Goal: Task Accomplishment & Management: Complete application form

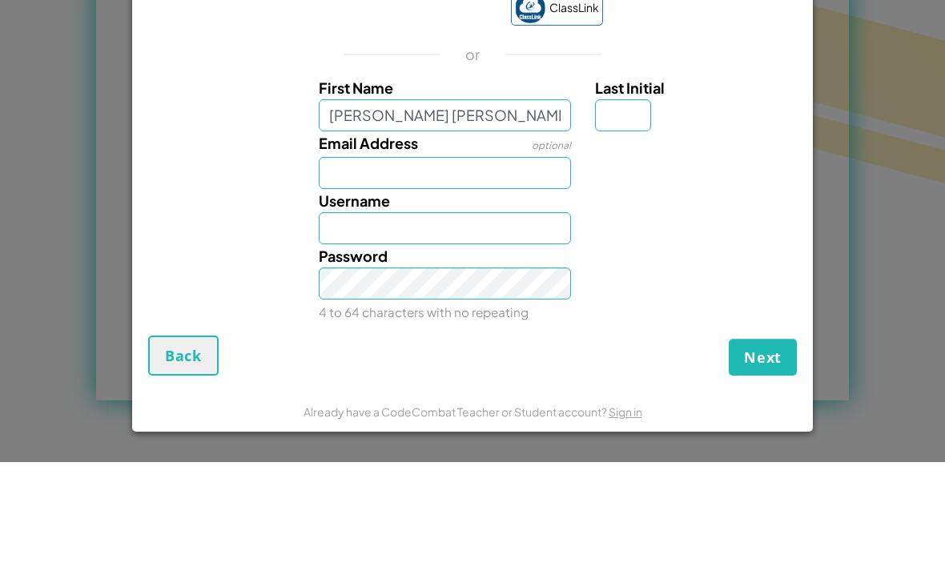
type input "[PERSON_NAME] [PERSON_NAME]"
click at [526, 266] on input "Email Address" at bounding box center [445, 282] width 253 height 32
type input "[PERSON_NAME] [PERSON_NAME]"
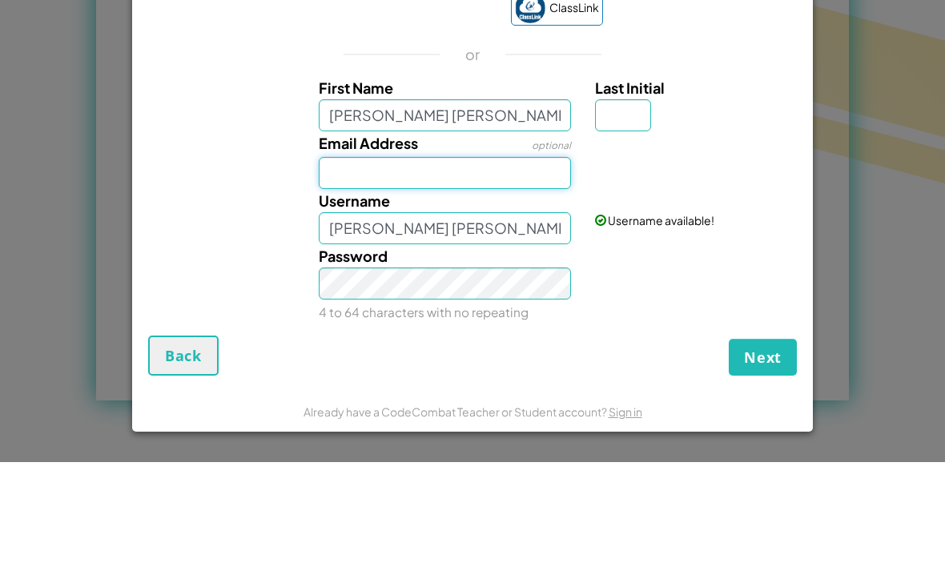
type input "[EMAIL_ADDRESS][DOMAIN_NAME]"
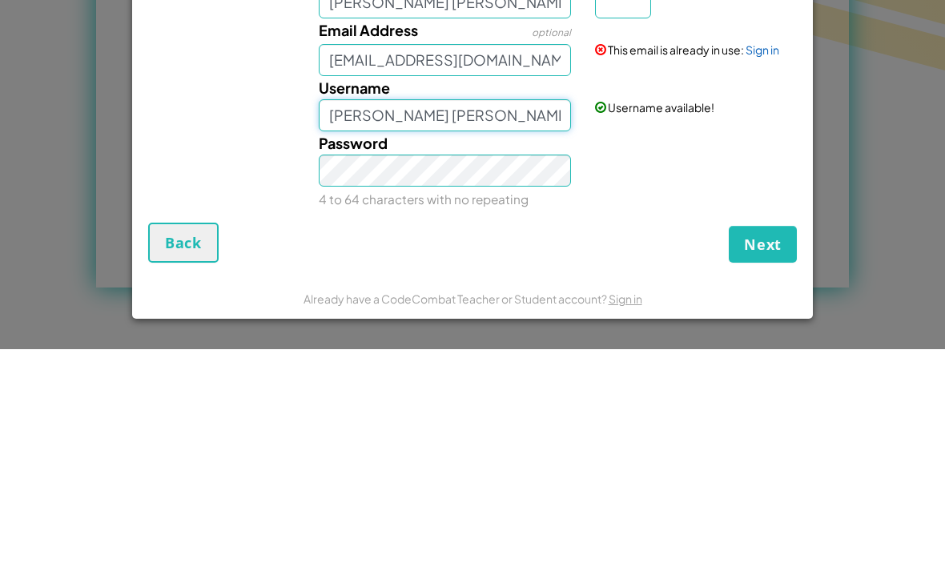
click at [442, 321] on input "[PERSON_NAME] [PERSON_NAME]" at bounding box center [445, 337] width 253 height 32
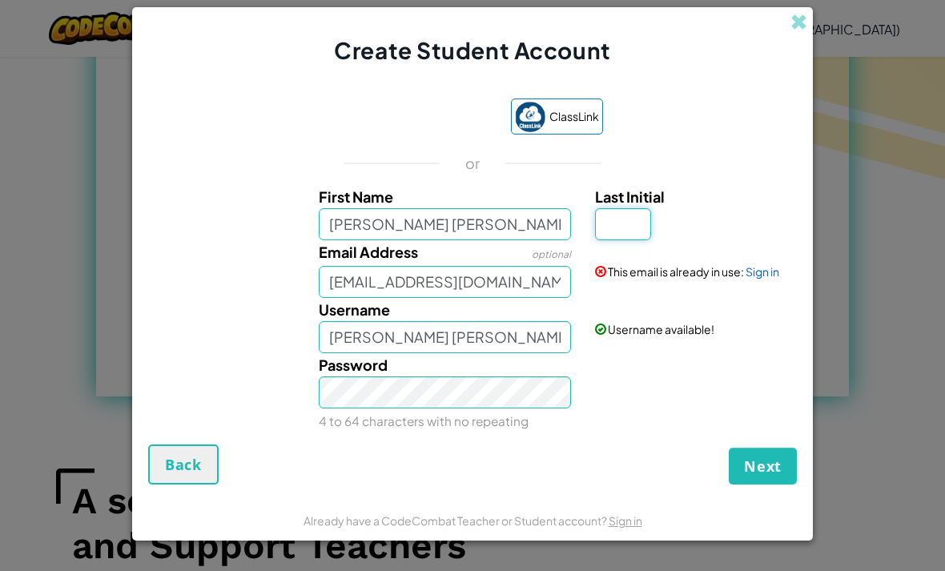
click at [628, 240] on input "Last Initial" at bounding box center [623, 224] width 56 height 32
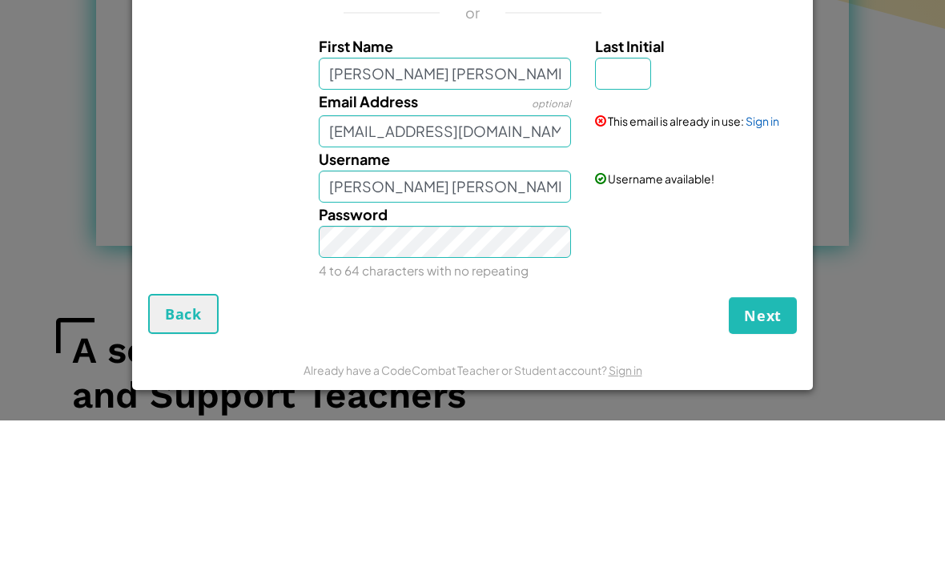
click at [780, 353] on div "Password 4 to 64 characters with no repeating" at bounding box center [472, 392] width 665 height 79
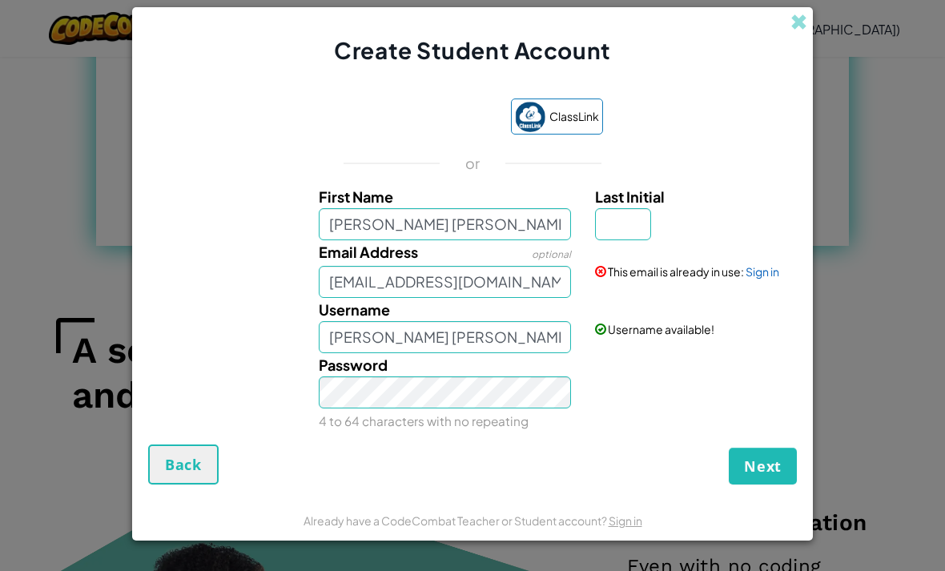
click at [770, 479] on button "Next" at bounding box center [763, 466] width 68 height 37
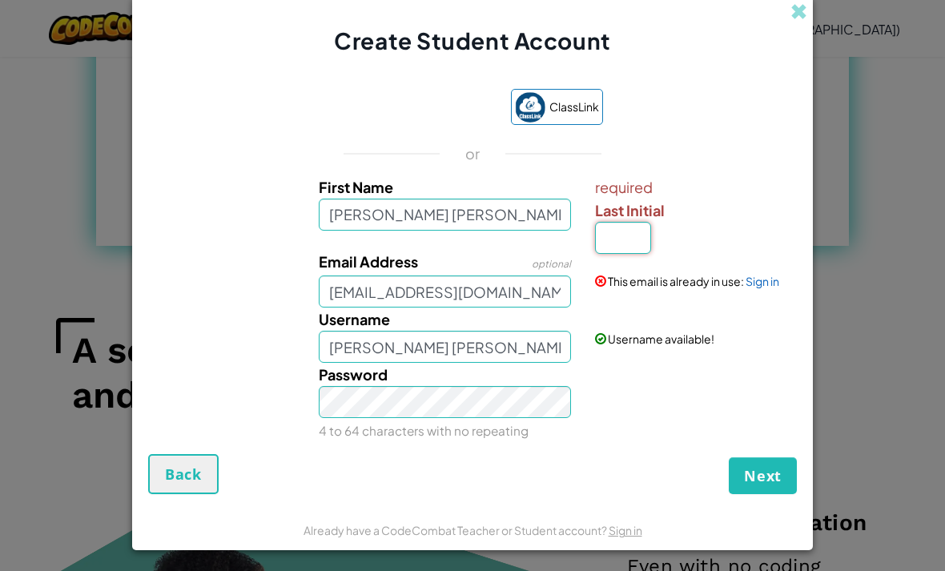
click at [642, 254] on input "Last Initial" at bounding box center [623, 238] width 56 height 32
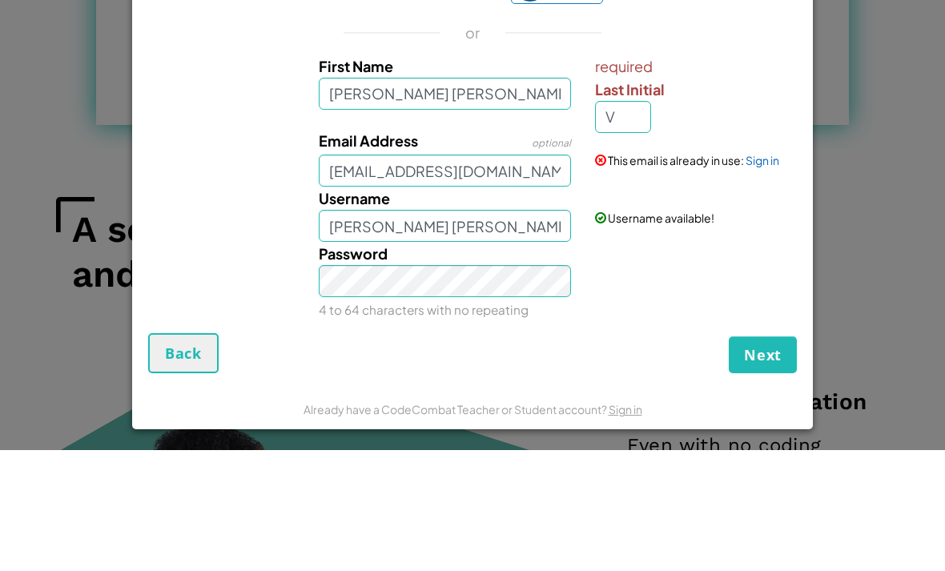
scroll to position [1175, 0]
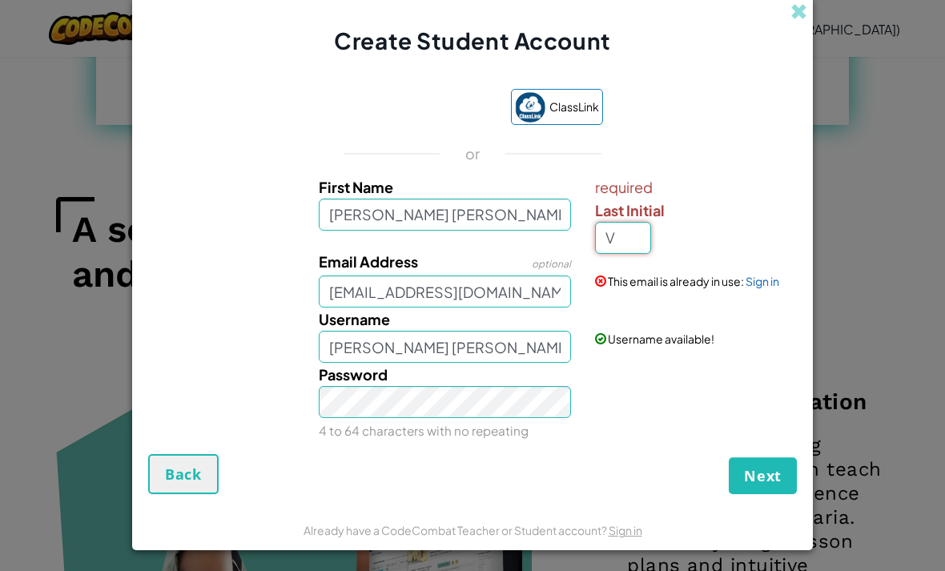
type input "V"
click at [781, 494] on button "Next" at bounding box center [763, 475] width 68 height 37
type input "[PERSON_NAME] [PERSON_NAME] V"
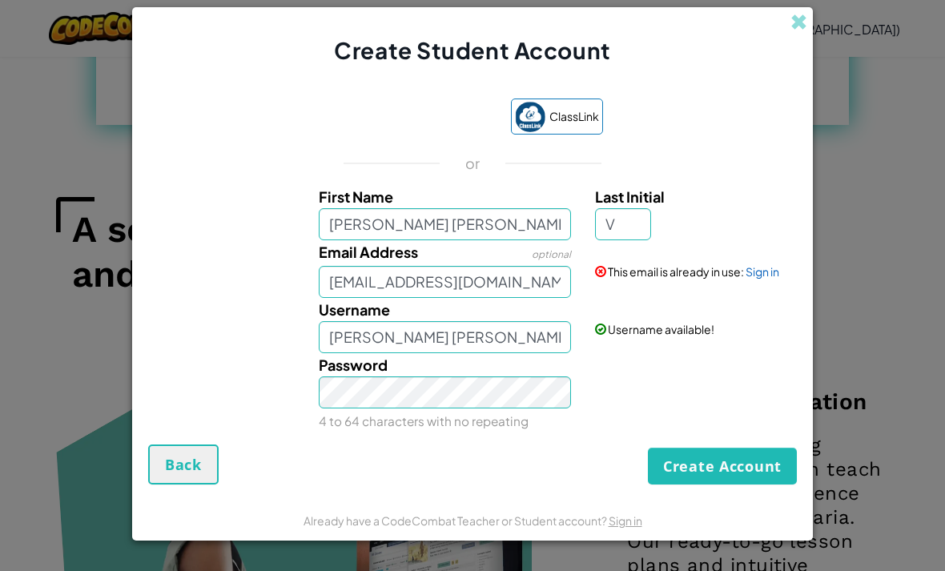
click at [773, 279] on div "This email is already in use: Sign in" at bounding box center [694, 259] width 222 height 39
click at [757, 279] on link "Sign in" at bounding box center [762, 271] width 34 height 14
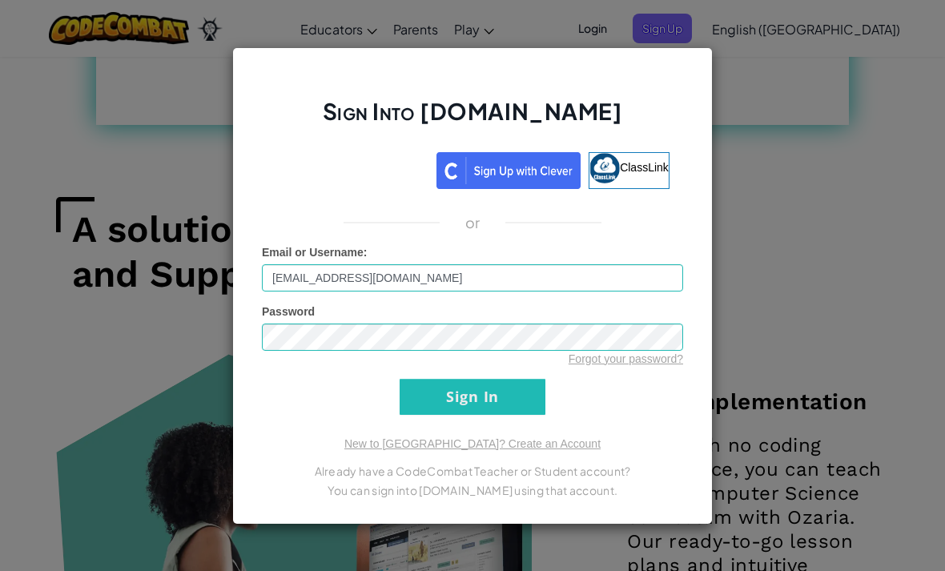
click at [480, 415] on input "Sign In" at bounding box center [473, 397] width 146 height 36
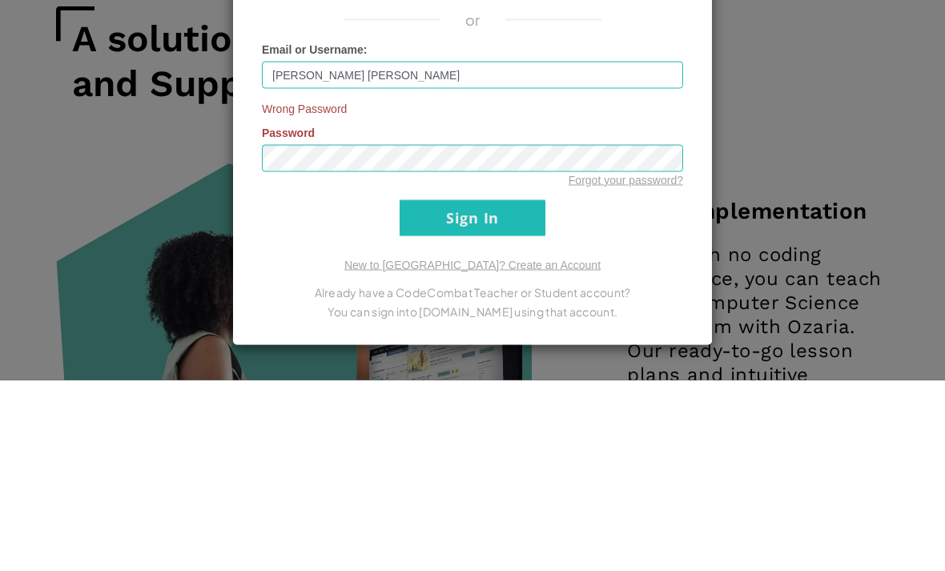
click at [472, 391] on input "Sign In" at bounding box center [473, 409] width 146 height 36
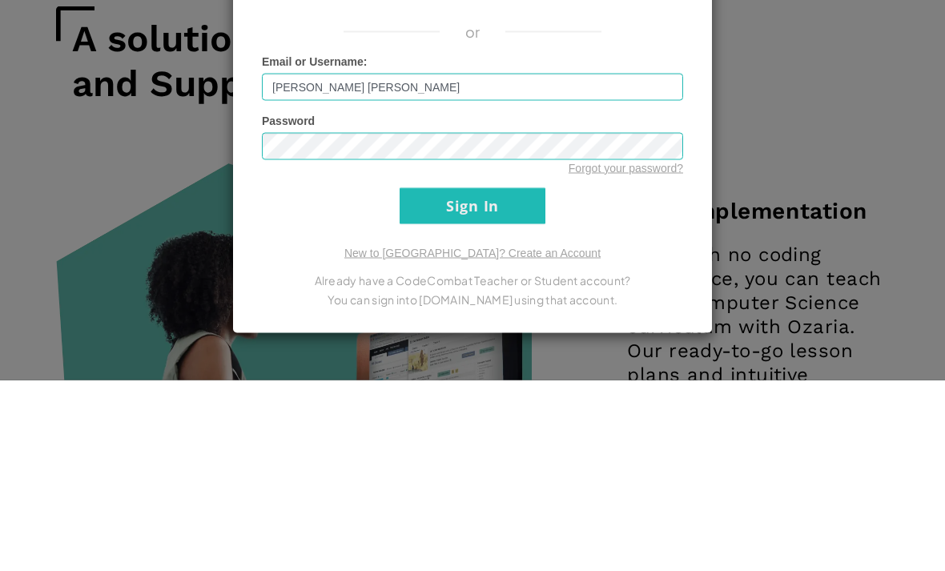
scroll to position [1366, 0]
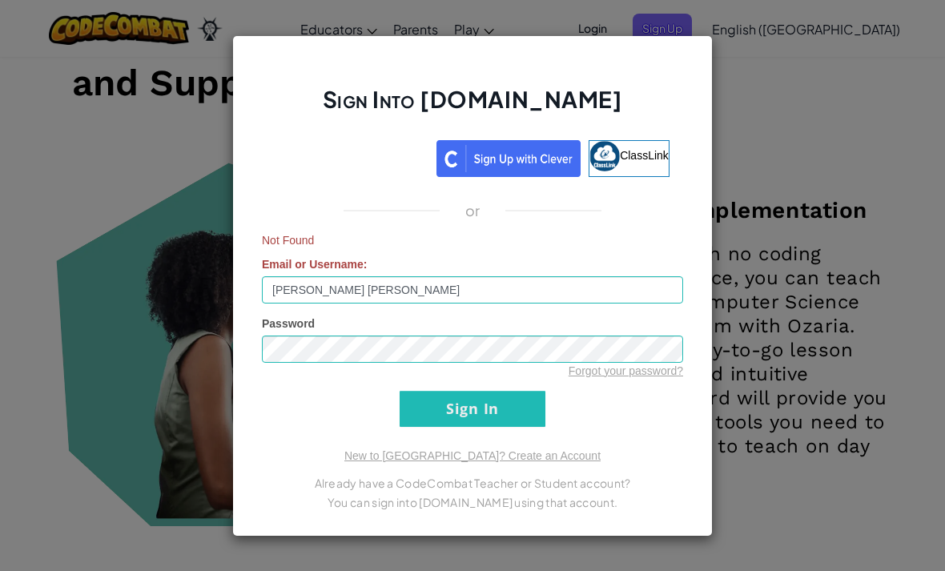
click at [498, 427] on input "Sign In" at bounding box center [473, 409] width 146 height 36
click at [540, 303] on input "[PERSON_NAME] [PERSON_NAME]" at bounding box center [472, 289] width 421 height 27
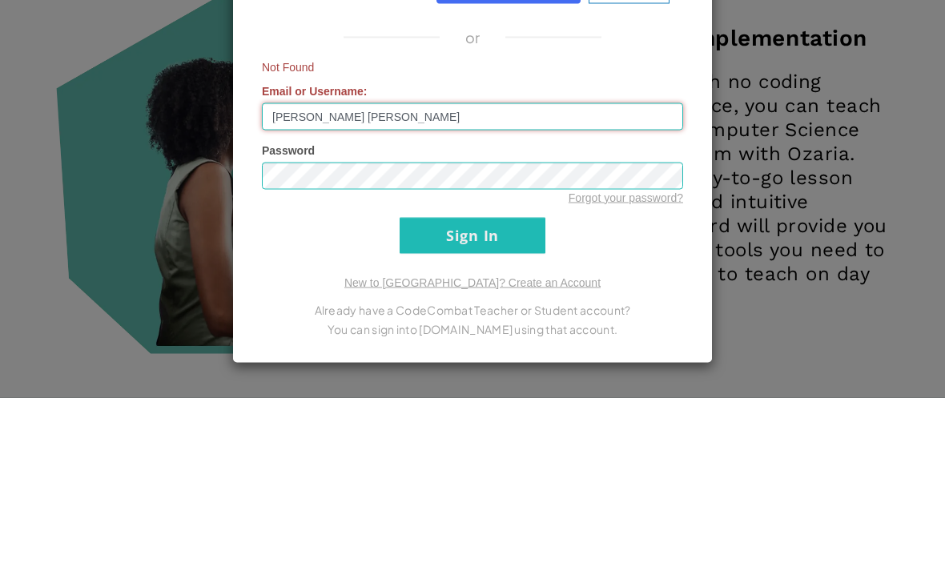
click at [492, 276] on input "[PERSON_NAME] [PERSON_NAME]" at bounding box center [472, 289] width 421 height 27
type input "M"
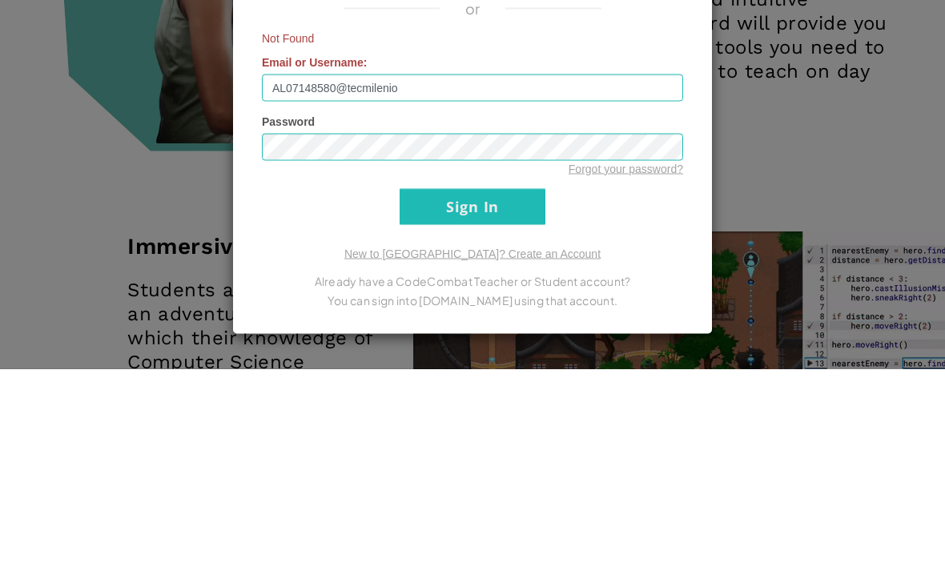
click at [509, 391] on input "Sign In" at bounding box center [473, 409] width 146 height 36
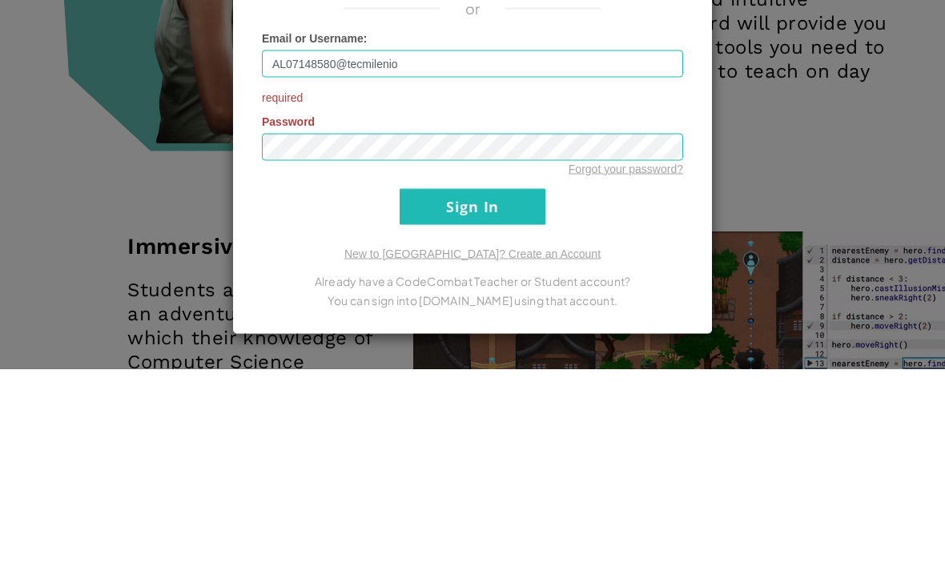
scroll to position [1741, 0]
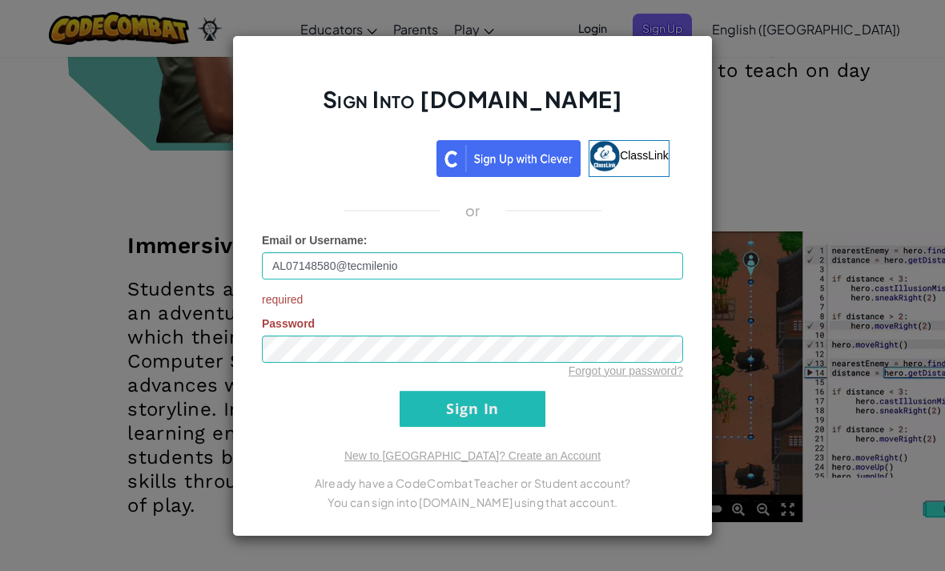
click at [584, 347] on div "required Password Forgot your password?" at bounding box center [472, 334] width 421 height 87
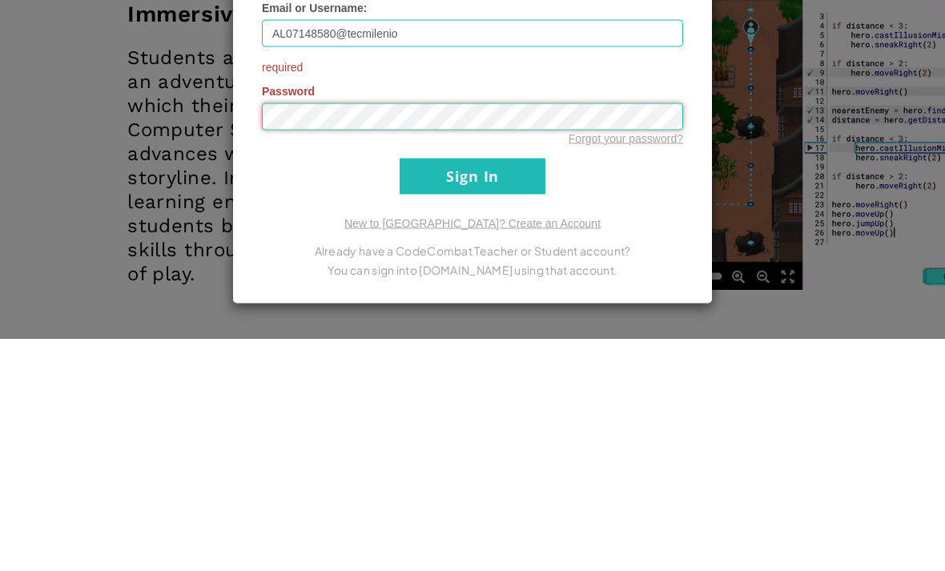
scroll to position [1974, 0]
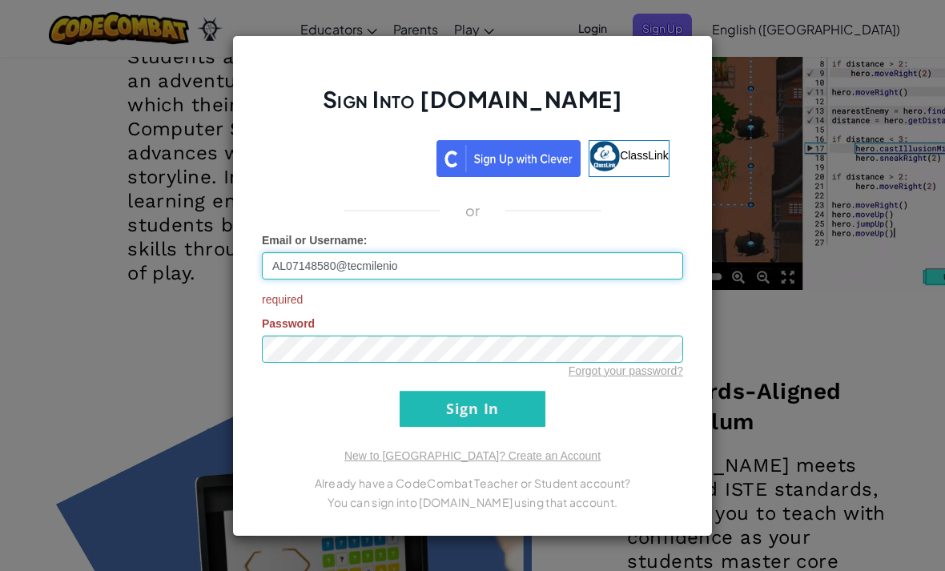
type input "[EMAIL_ADDRESS][DOMAIN_NAME]"
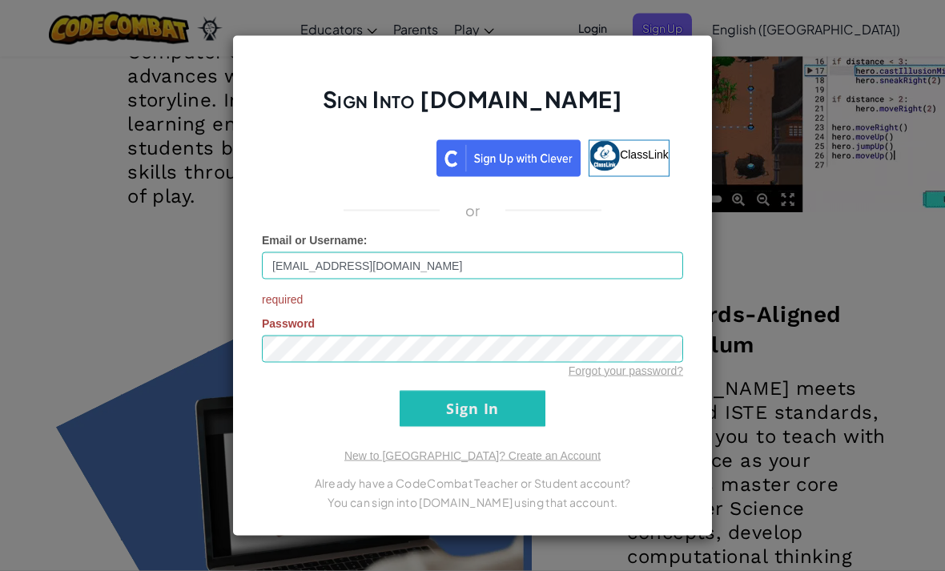
scroll to position [2050, 0]
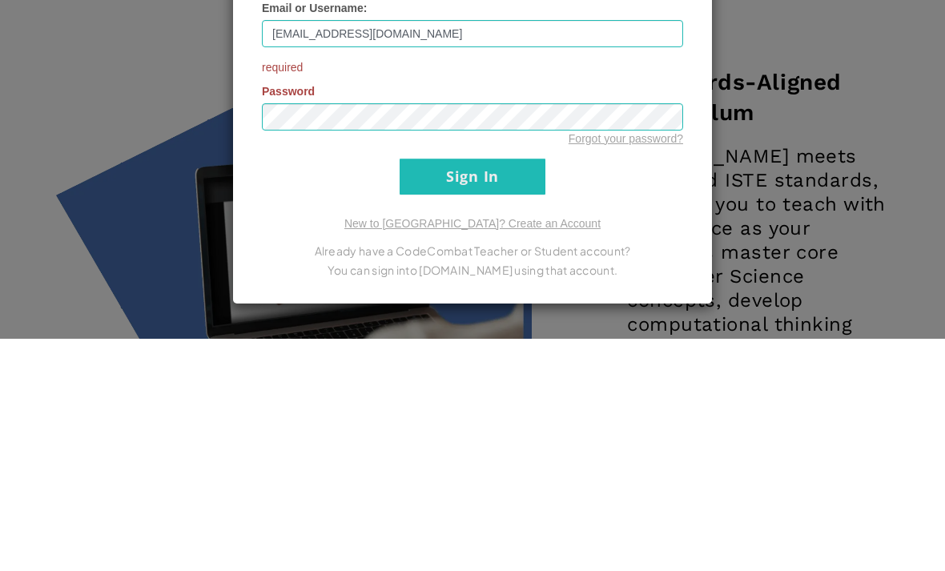
click at [510, 391] on input "Sign In" at bounding box center [473, 409] width 146 height 36
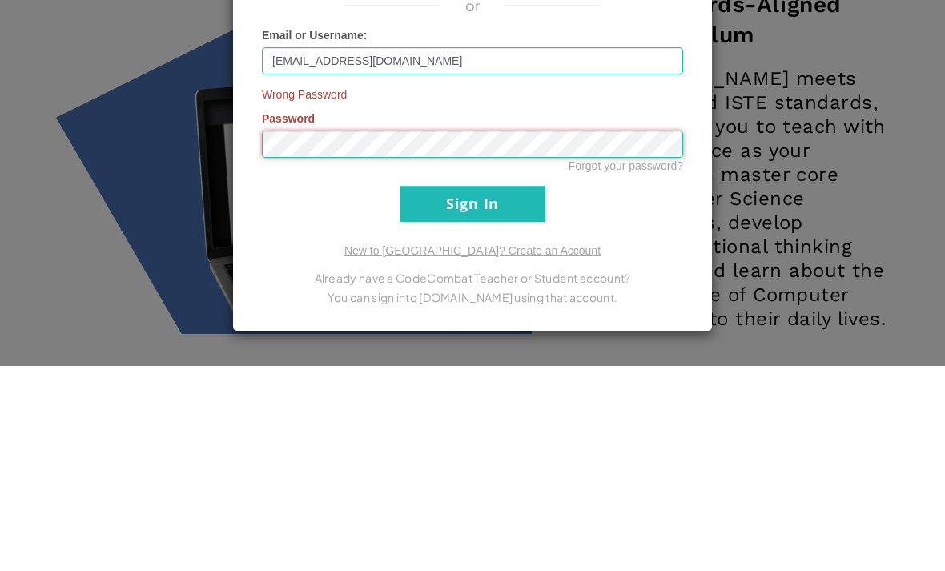
scroll to position [2360, 0]
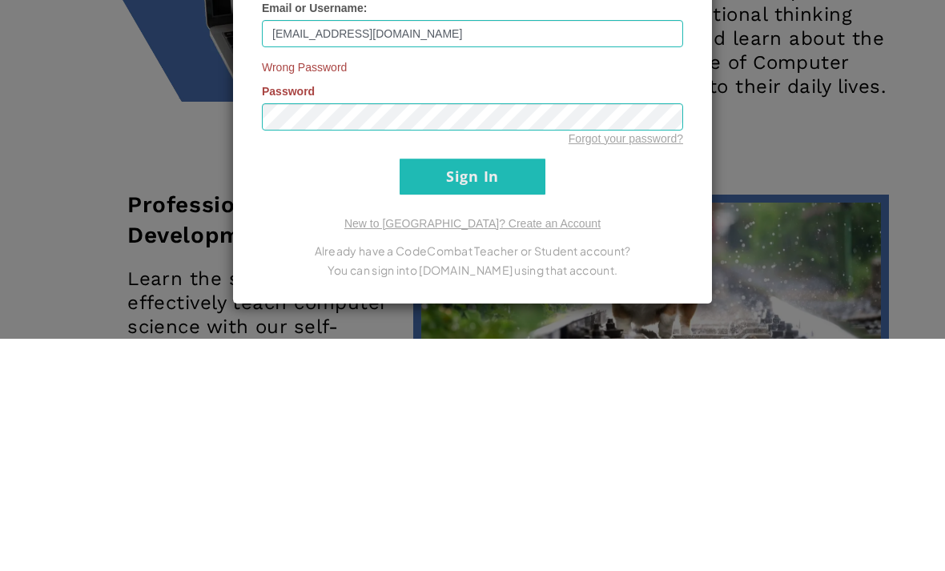
click at [467, 391] on input "Sign In" at bounding box center [473, 409] width 146 height 36
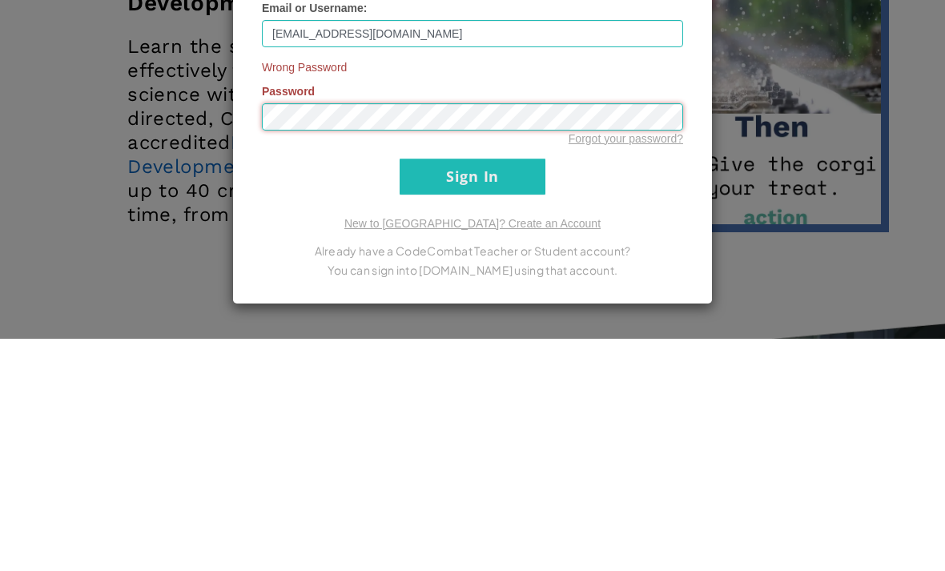
click at [472, 391] on input "Sign In" at bounding box center [473, 409] width 146 height 36
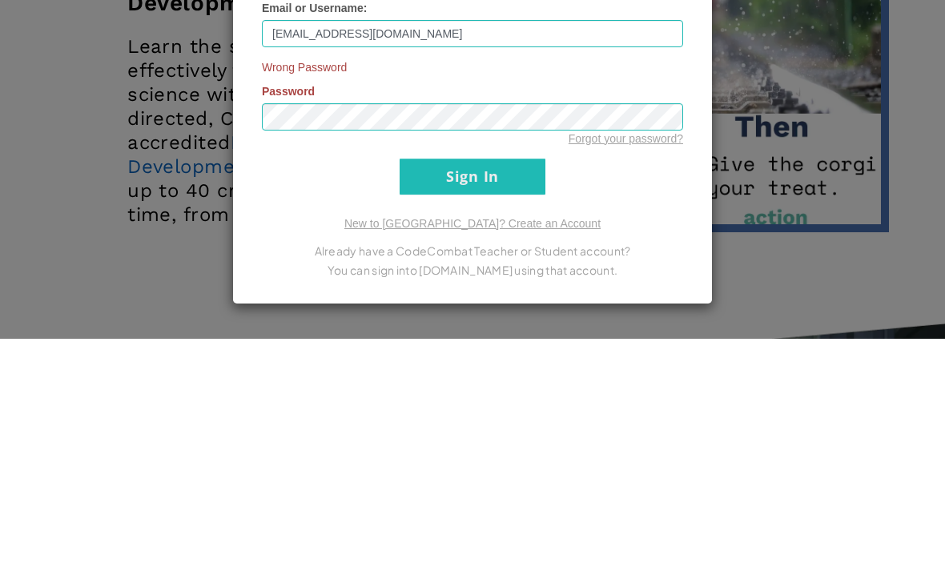
click at [292, 232] on label "Email or Username :" at bounding box center [315, 240] width 106 height 16
click at [292, 252] on input "[EMAIL_ADDRESS][DOMAIN_NAME]" at bounding box center [472, 265] width 421 height 27
click at [303, 252] on input "[EMAIL_ADDRESS][DOMAIN_NAME]" at bounding box center [472, 265] width 421 height 27
click at [427, 252] on input "[EMAIL_ADDRESS][DOMAIN_NAME]" at bounding box center [472, 265] width 421 height 27
click at [432, 252] on input "[EMAIL_ADDRESS][DOMAIN_NAME]" at bounding box center [472, 265] width 421 height 27
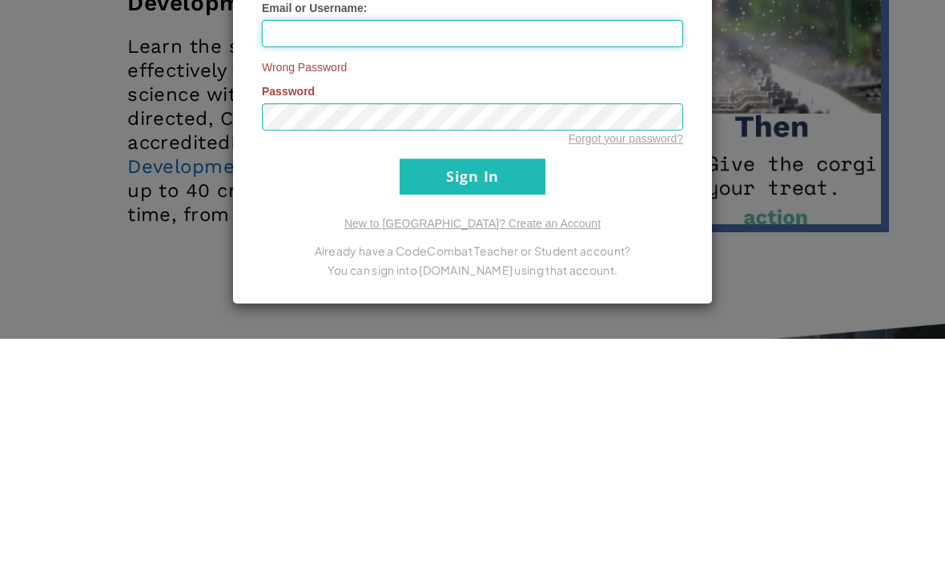
scroll to position [2825, 0]
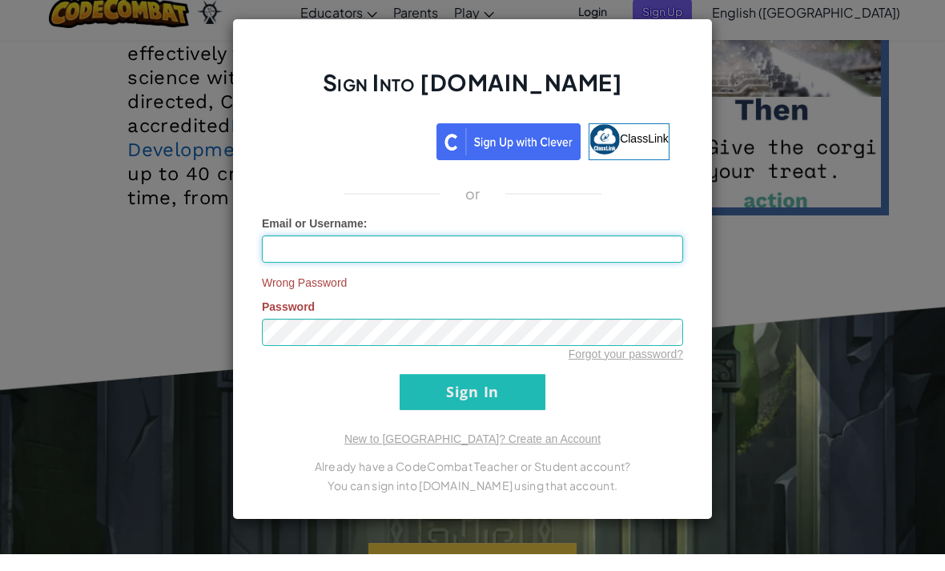
type input "[PERSON_NAME] [PERSON_NAME] V"
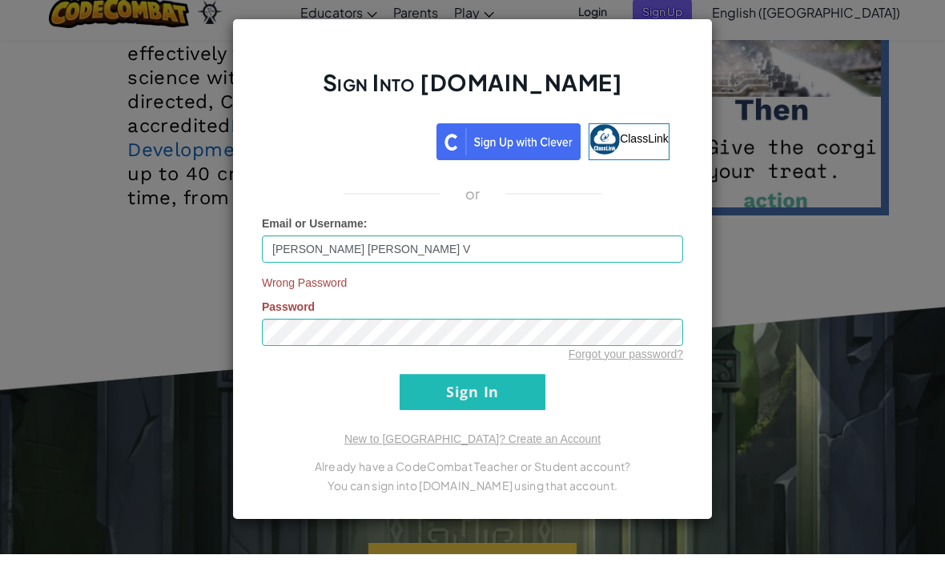
scroll to position [2841, 0]
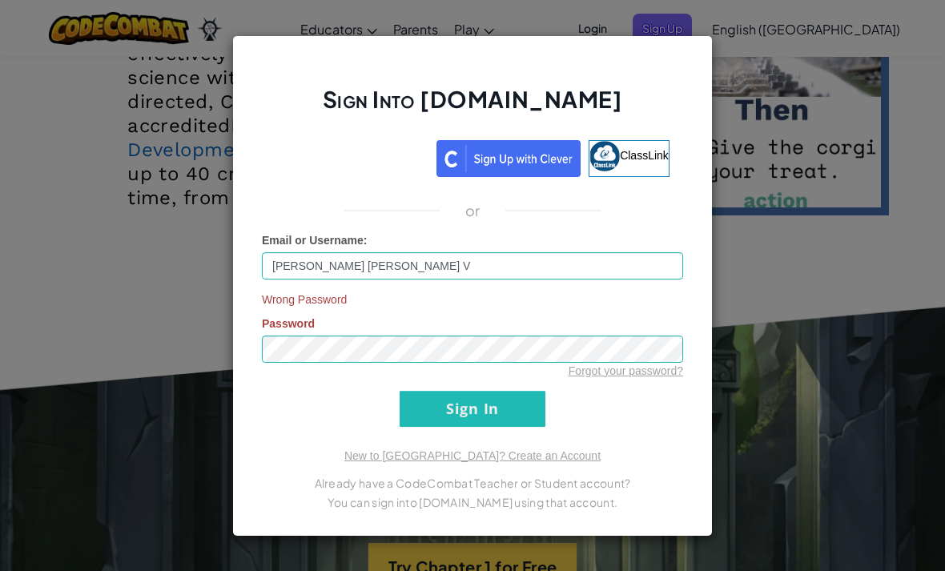
click at [516, 427] on input "Sign In" at bounding box center [473, 409] width 146 height 36
